Goal: Answer question/provide support

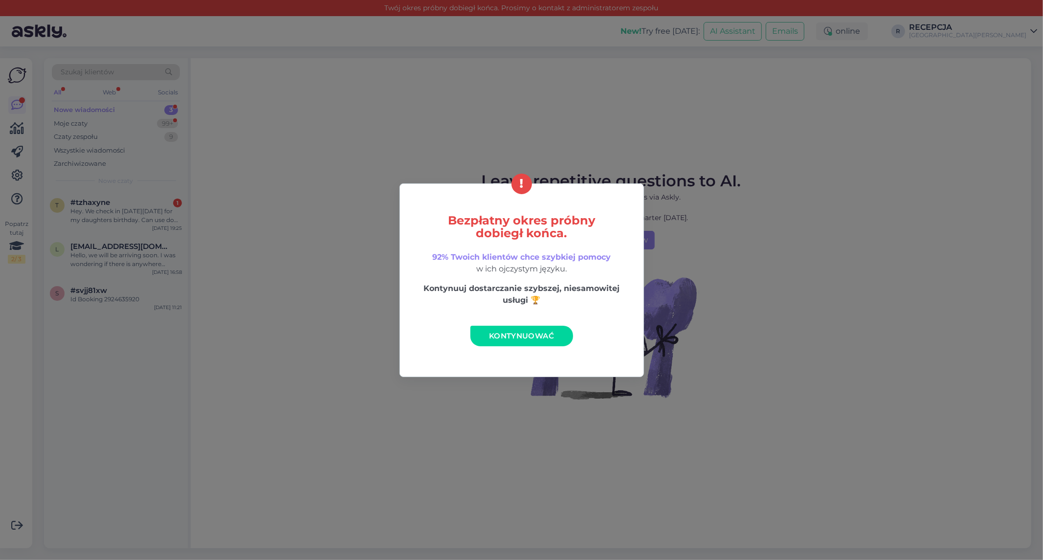
click at [543, 340] on link "Kontynuować" at bounding box center [522, 336] width 103 height 21
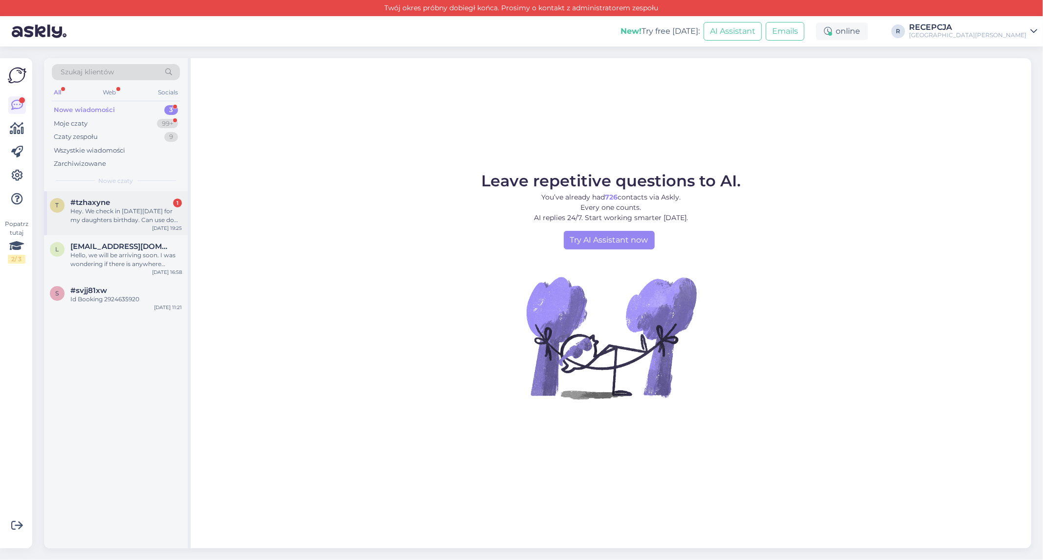
click at [147, 221] on div "Hey. We check in [DATE][DATE] for my daughters birthday. Can use do anything in…" at bounding box center [126, 216] width 112 height 18
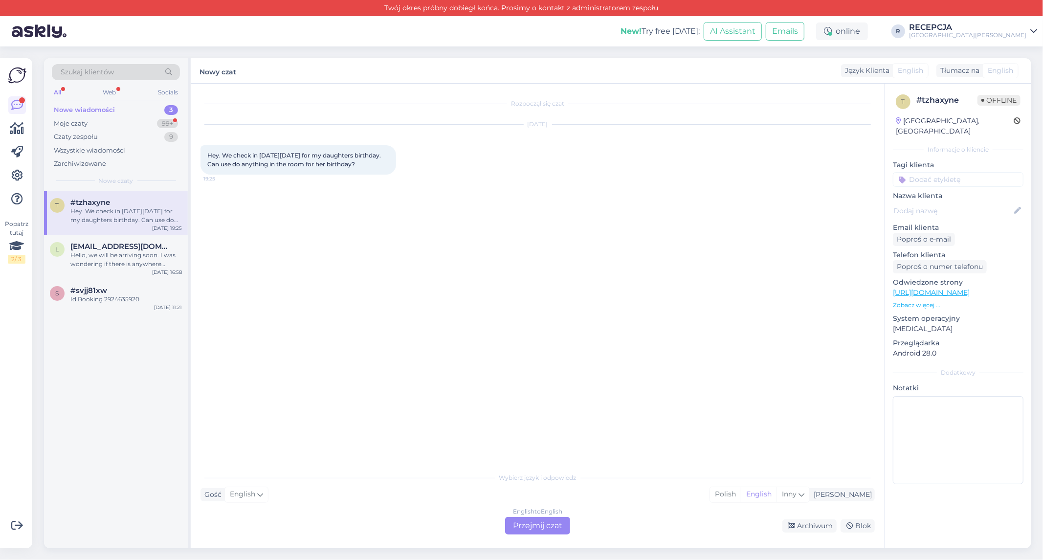
click at [531, 529] on div "English to English Przejmij czat" at bounding box center [537, 526] width 65 height 18
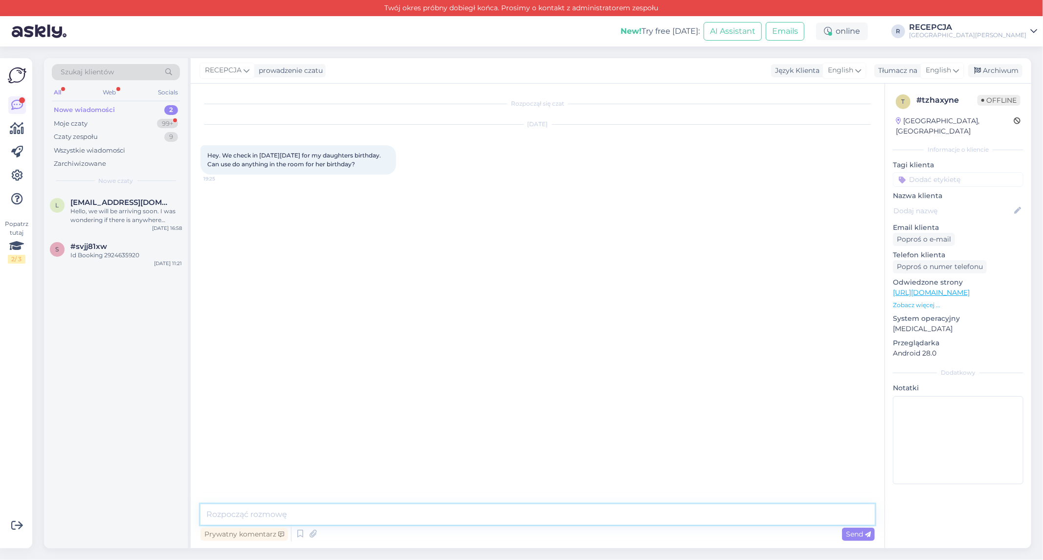
click at [412, 514] on textarea at bounding box center [538, 514] width 675 height 21
click at [226, 513] on textarea at bounding box center [538, 514] width 675 height 21
paste textarea "To make your stay truly unforgettable, we have prepared a selection of exclusiv…"
type textarea "To make your stay truly unforgettable, we have prepared a selection of exclusiv…"
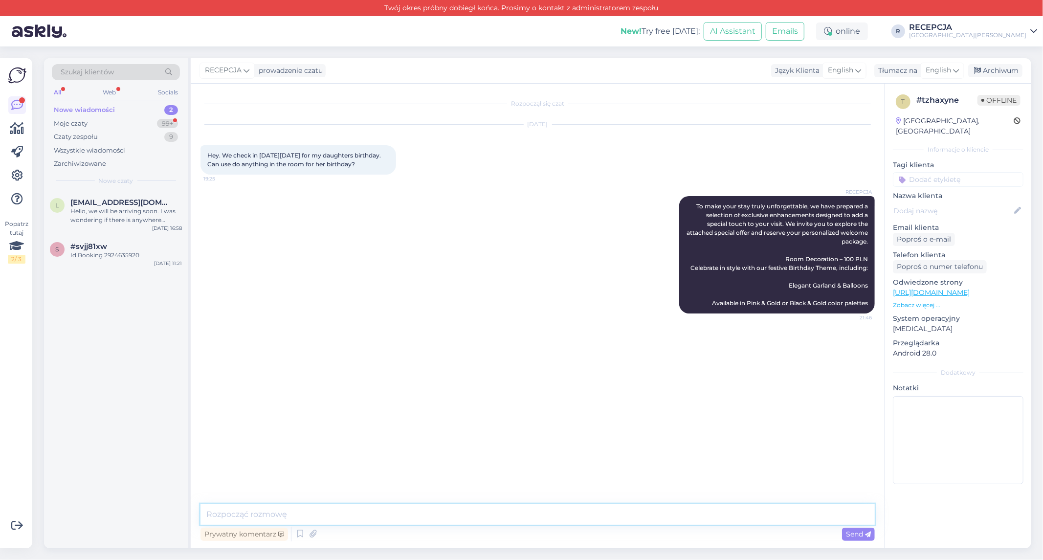
click at [299, 510] on textarea at bounding box center [538, 514] width 675 height 21
paste textarea "Sweet Surprise – 49 PLN Delightful Dessert Sweet Welcome Set Fruity Welcome Set…"
click at [222, 470] on textarea "Sweet Surprise – 49 PLN Delightful Dessert Sweet Welcome Set Fruity Welcome Set…" at bounding box center [538, 481] width 675 height 88
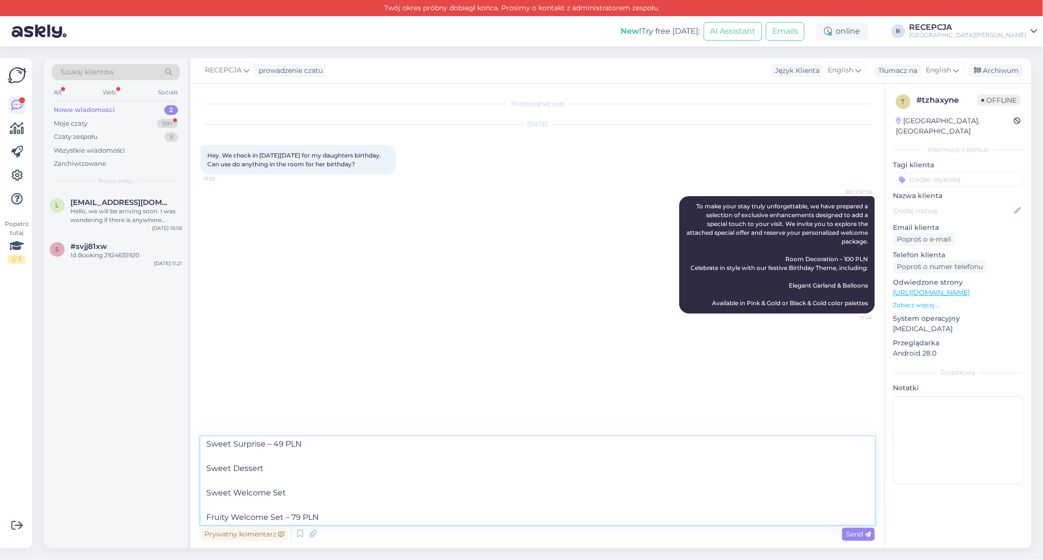
scroll to position [5, 0]
type textarea "Sweet Surprise – 49 PLN Sweet Dessert Sweet Welcome Set Fruity Welcome Set – 79…"
click at [855, 533] on span "Send" at bounding box center [858, 534] width 25 height 9
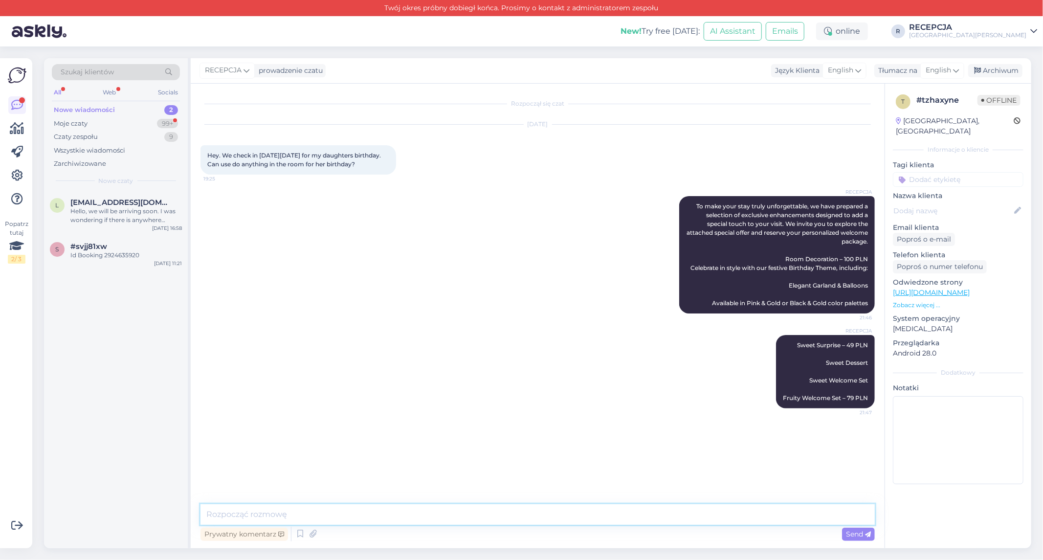
click at [287, 514] on textarea at bounding box center [538, 514] width 675 height 21
paste textarea "Cakes Small – 69 PLN Medium – 99 PLN Large – 129 PLN Flavor: White Chocolate & …"
type textarea "Cakes Small – 69 PLN Medium – 99 PLN Large – 129 PLN Flavor: White Chocolate & …"
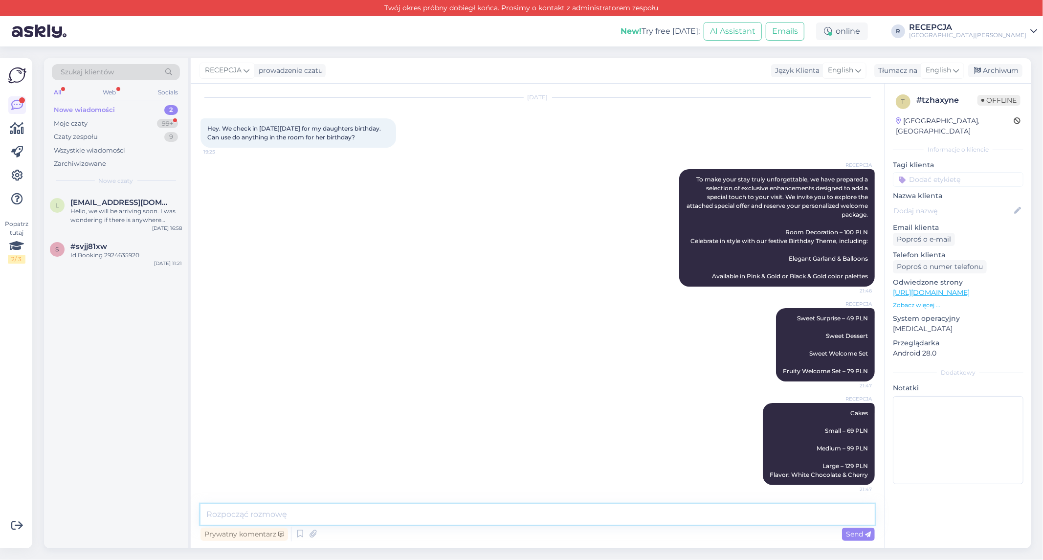
click at [315, 513] on textarea at bounding box center [538, 514] width 675 height 21
paste textarea "Please note that welcome packages must be reserved no later than 72 hours prior…"
type textarea "Please note that welcome packages must be reserved no later than 72 hours prior…"
